Goal: Check status: Check status

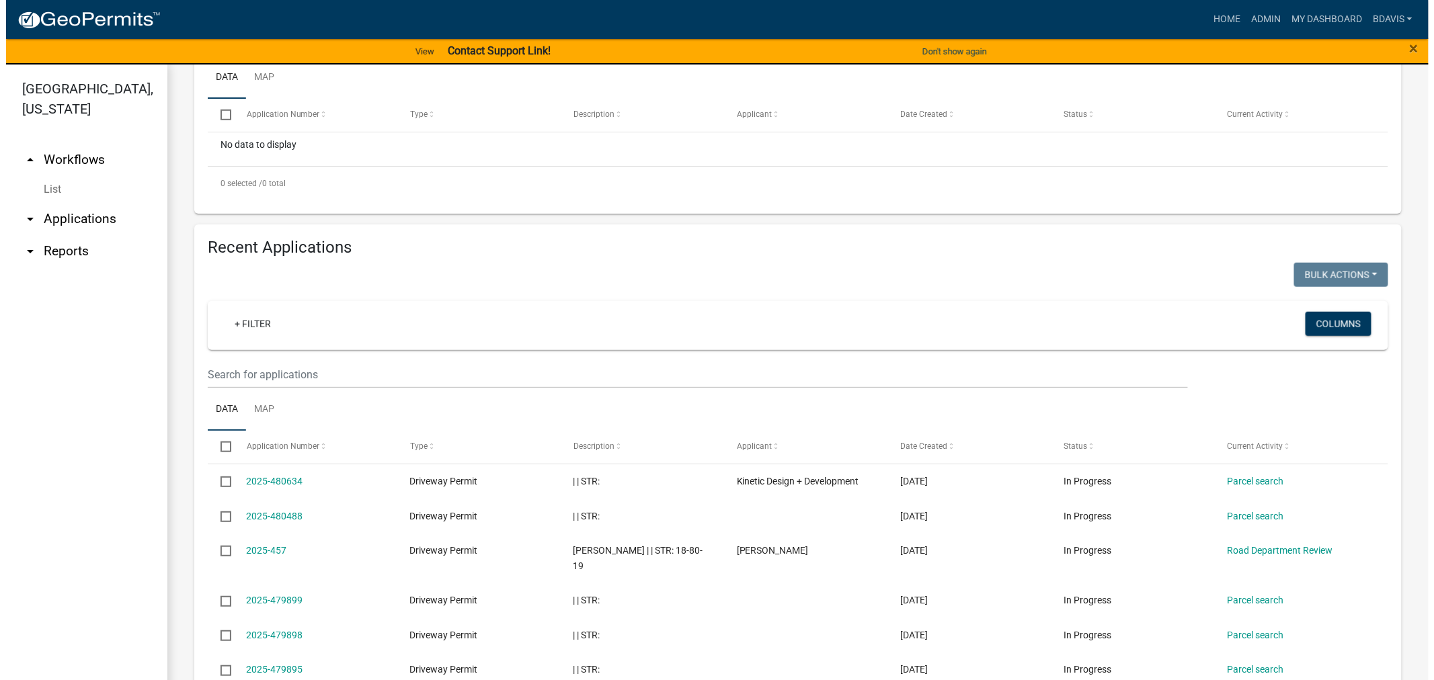
scroll to position [448, 0]
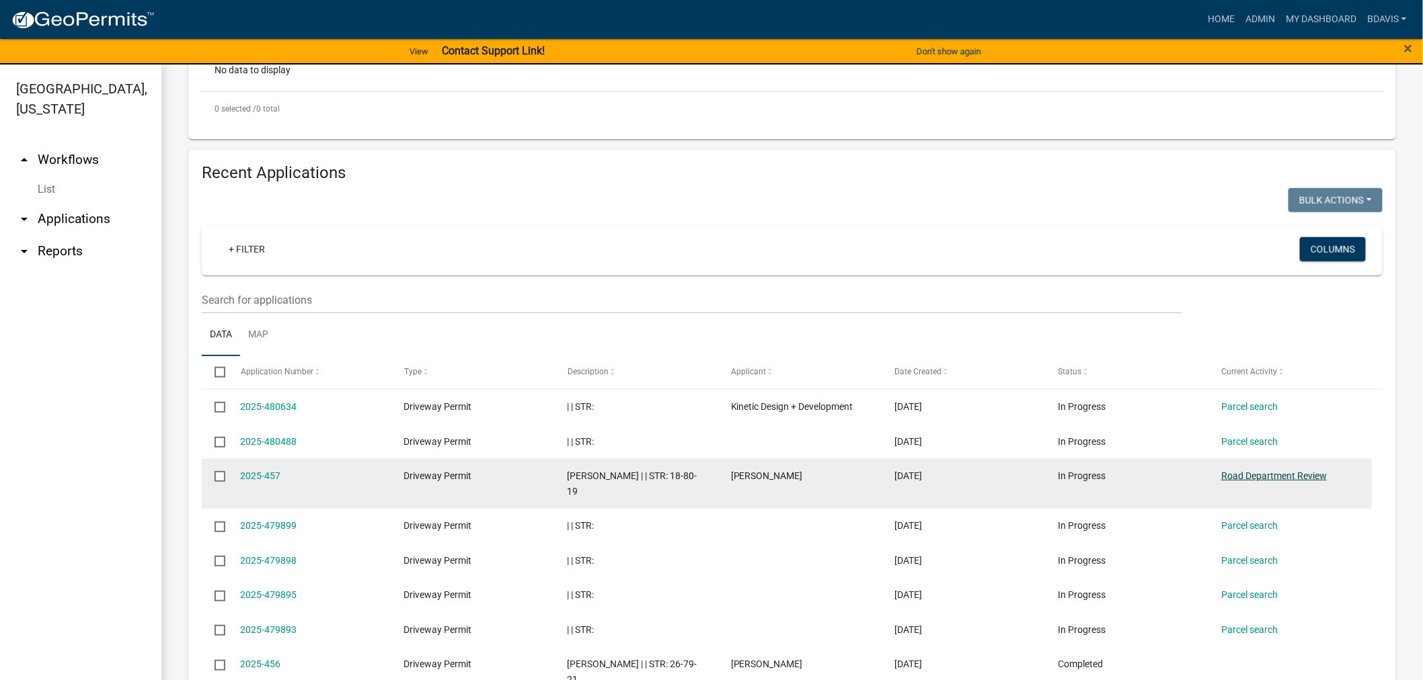
click at [1234, 471] on link "Road Department Review" at bounding box center [1274, 476] width 106 height 11
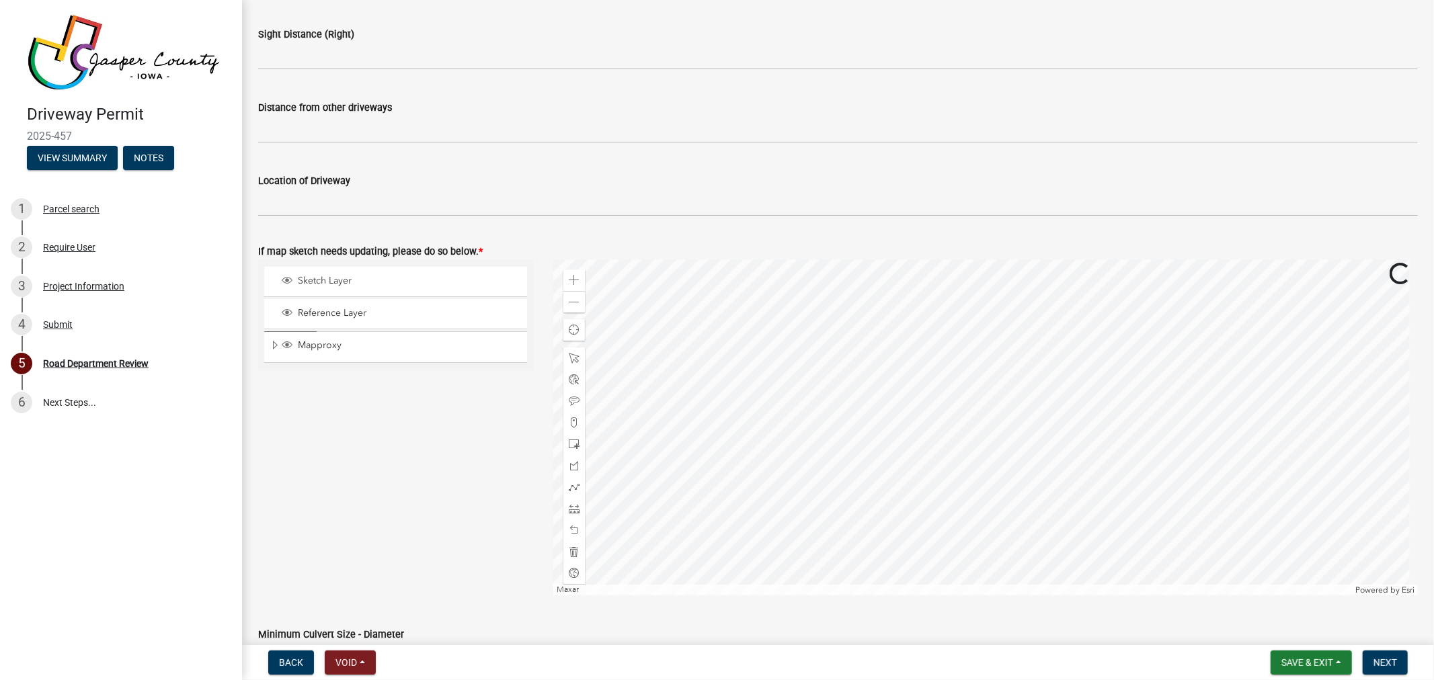
scroll to position [597, 0]
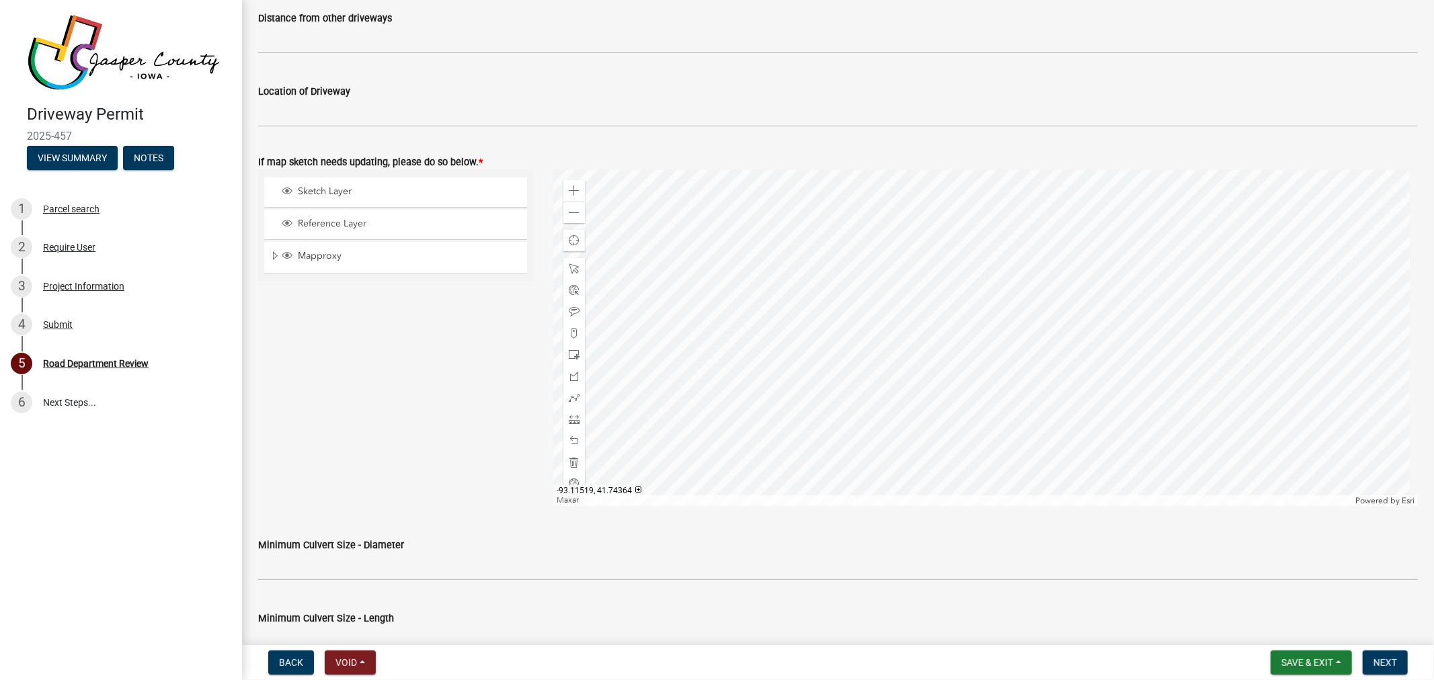
click at [727, 318] on div at bounding box center [985, 338] width 865 height 336
click at [87, 282] on div "Project Information" at bounding box center [83, 286] width 81 height 9
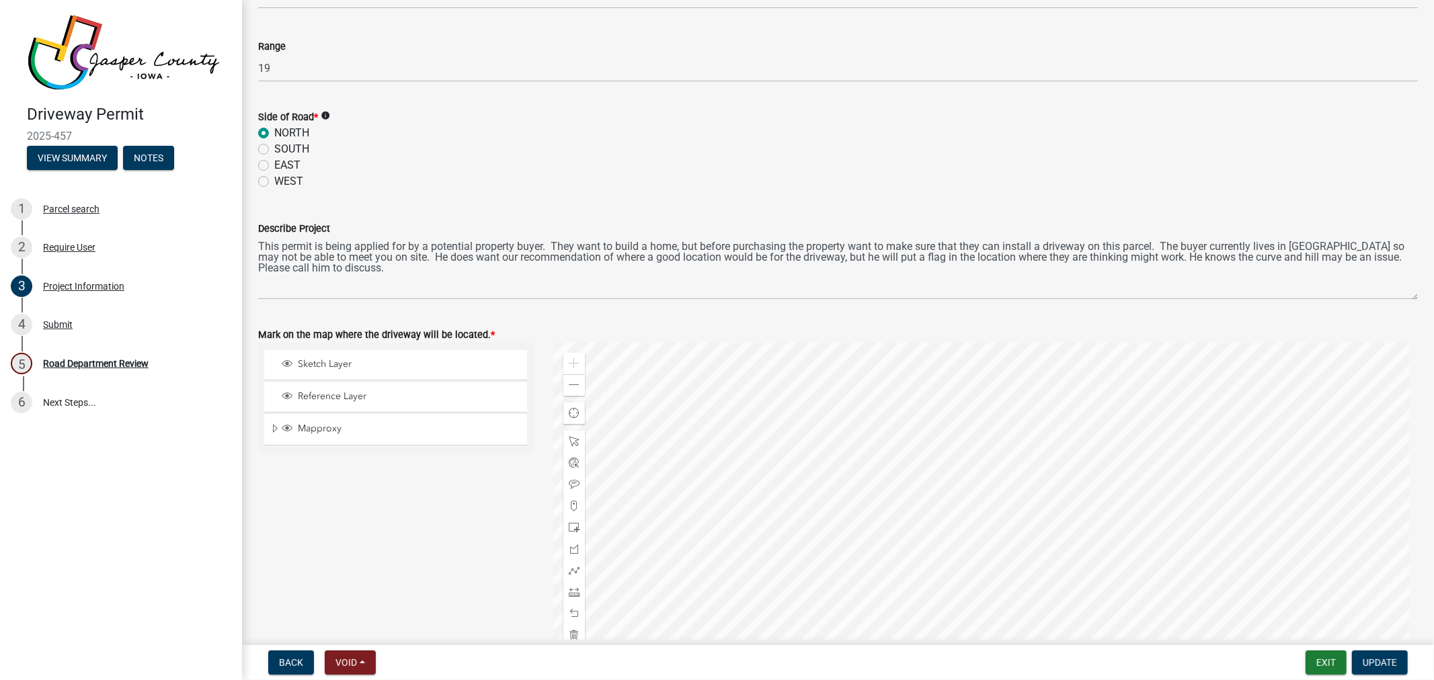
scroll to position [1269, 0]
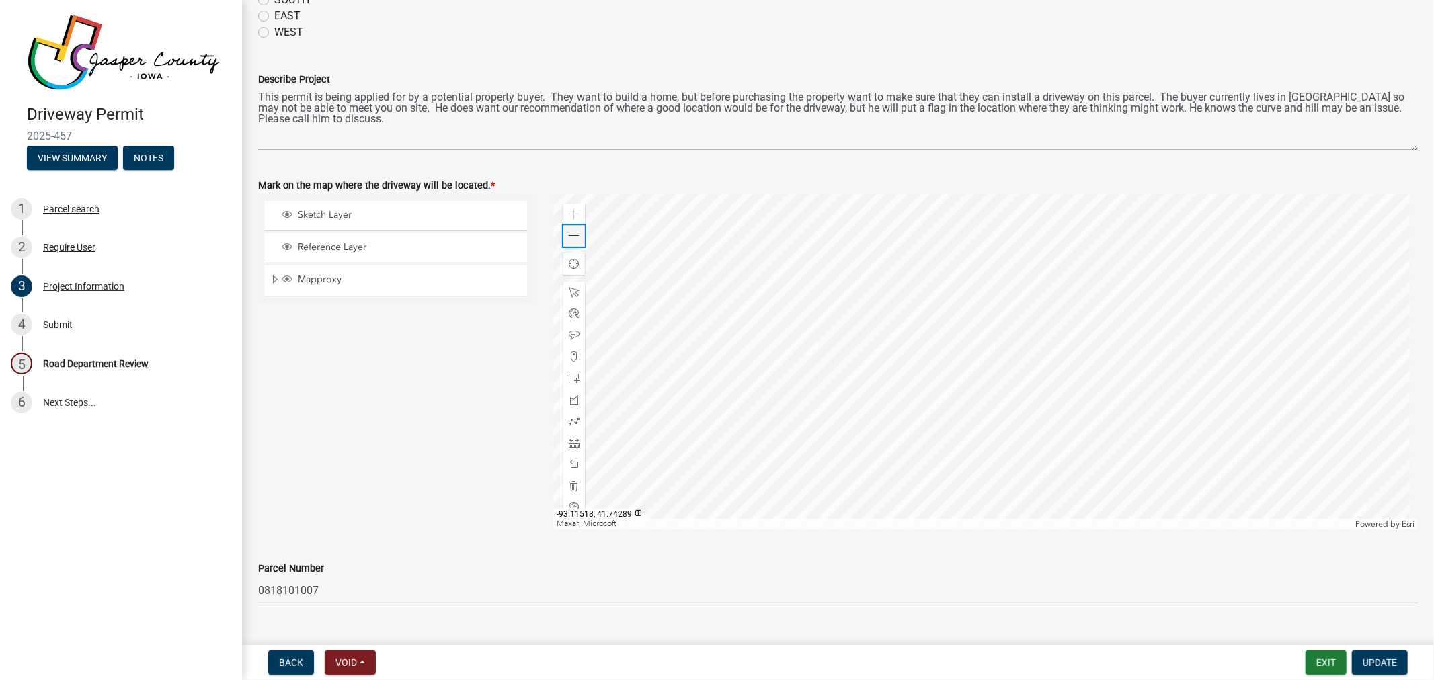
click at [563, 236] on div "Zoom out" at bounding box center [574, 236] width 22 height 22
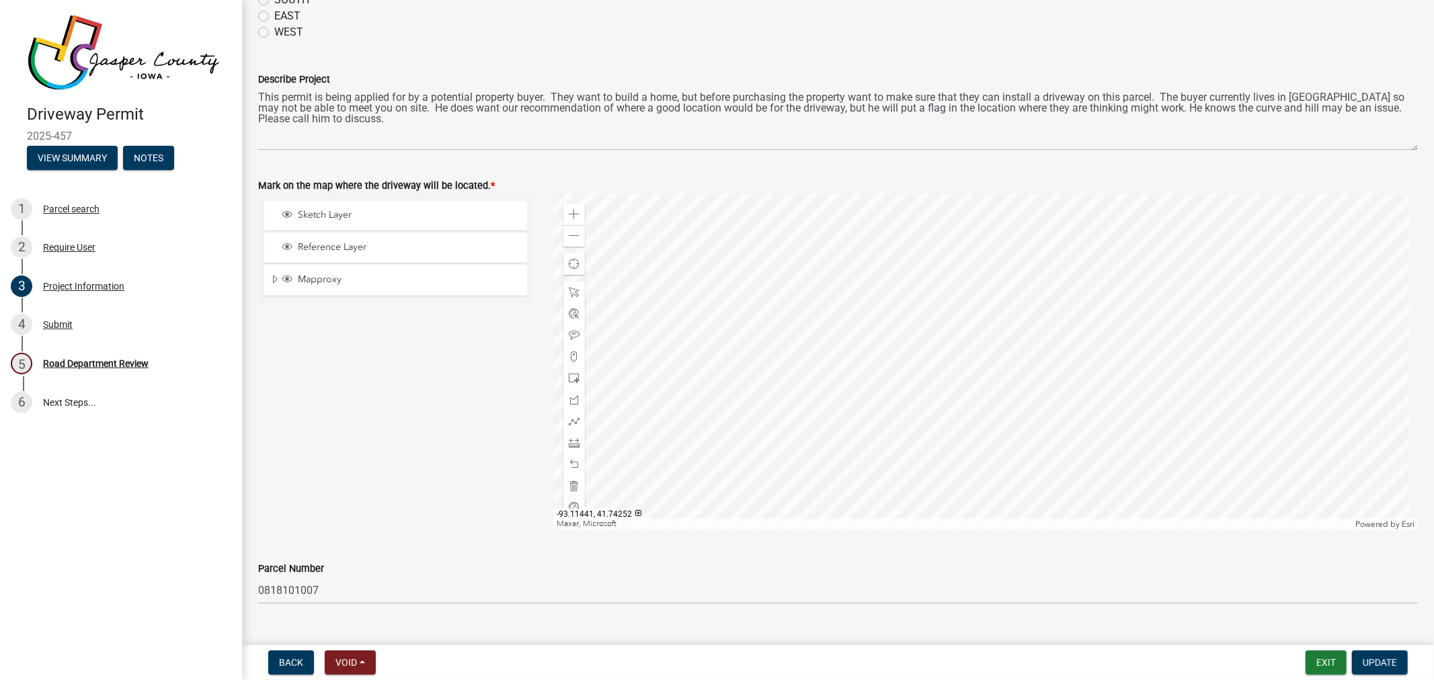
click at [787, 366] on div at bounding box center [985, 362] width 865 height 336
click at [569, 236] on span at bounding box center [574, 236] width 11 height 11
click at [690, 381] on div at bounding box center [985, 362] width 865 height 336
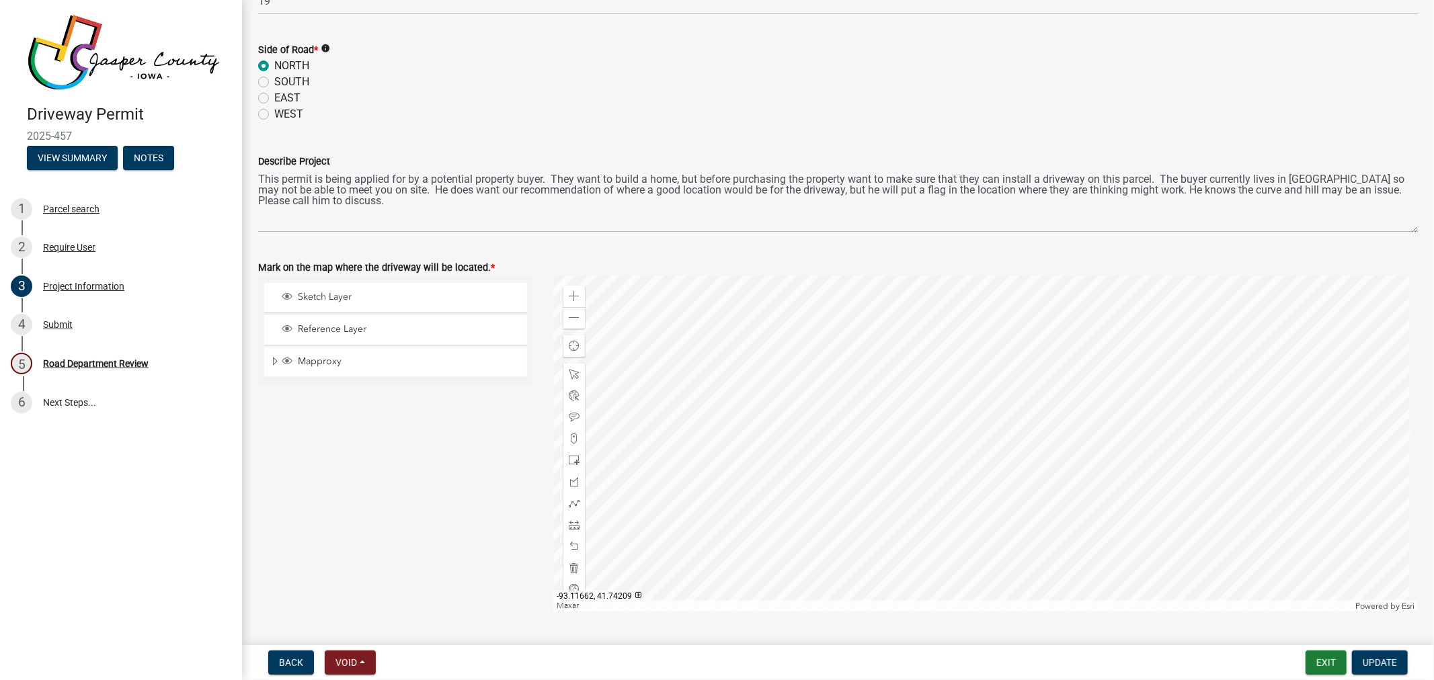
scroll to position [1221, 0]
